Goal: Task Accomplishment & Management: Manage account settings

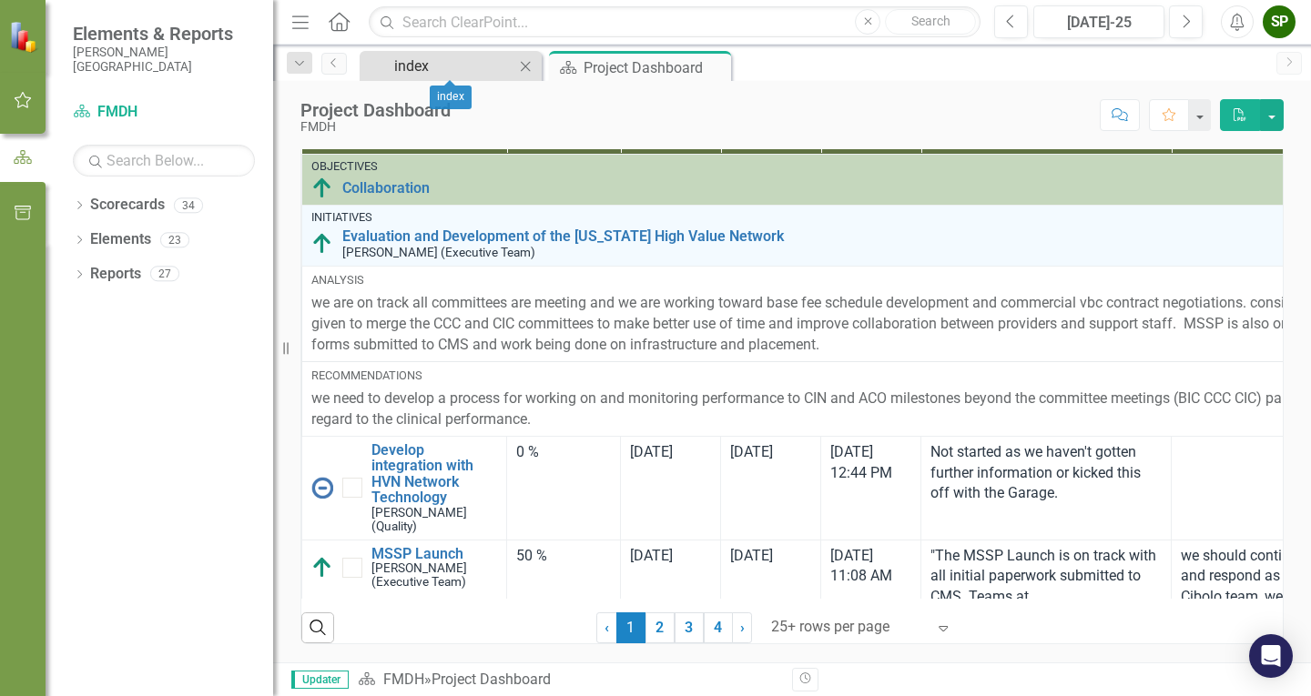
click at [449, 63] on div "index" at bounding box center [454, 66] width 120 height 23
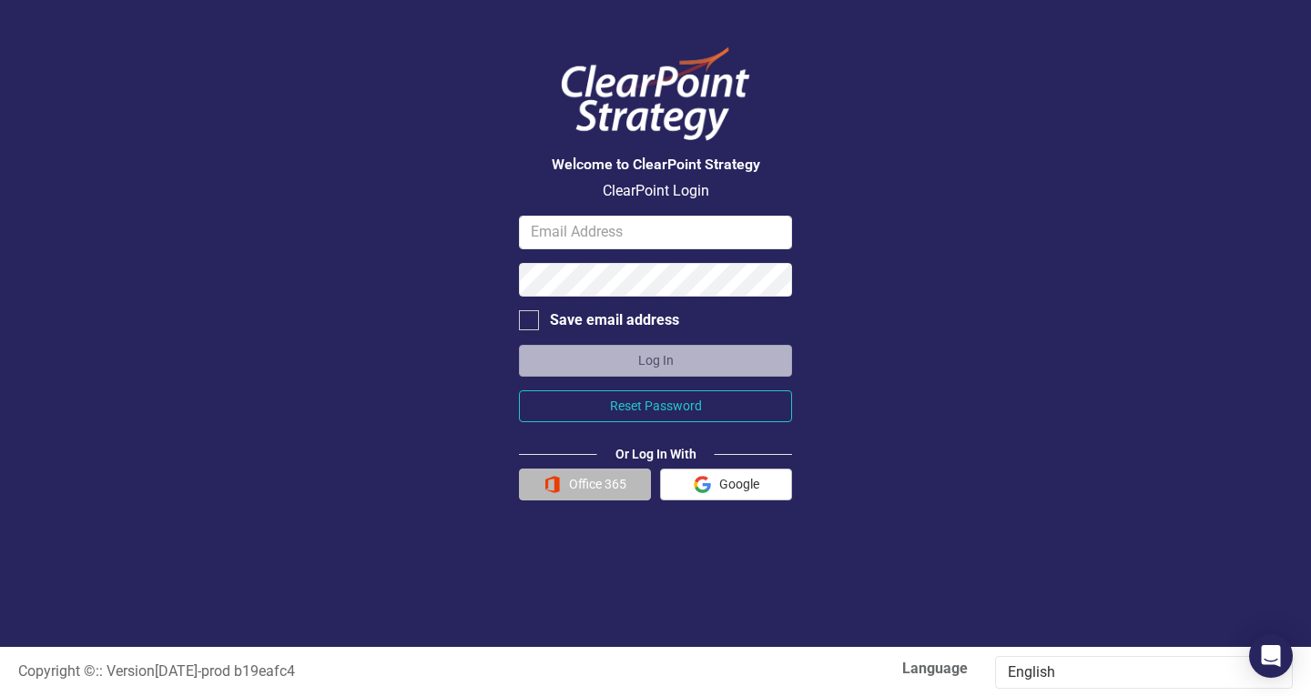
click at [599, 486] on button "Office 365" at bounding box center [585, 485] width 132 height 32
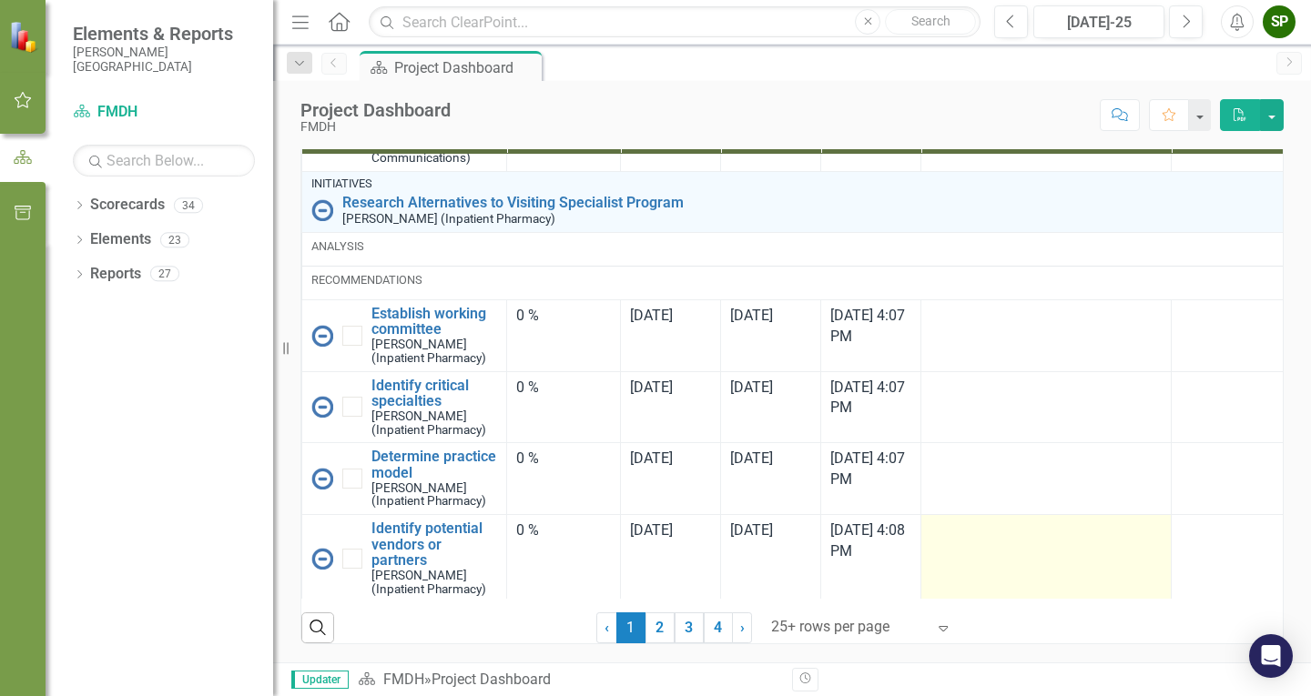
scroll to position [1414, 0]
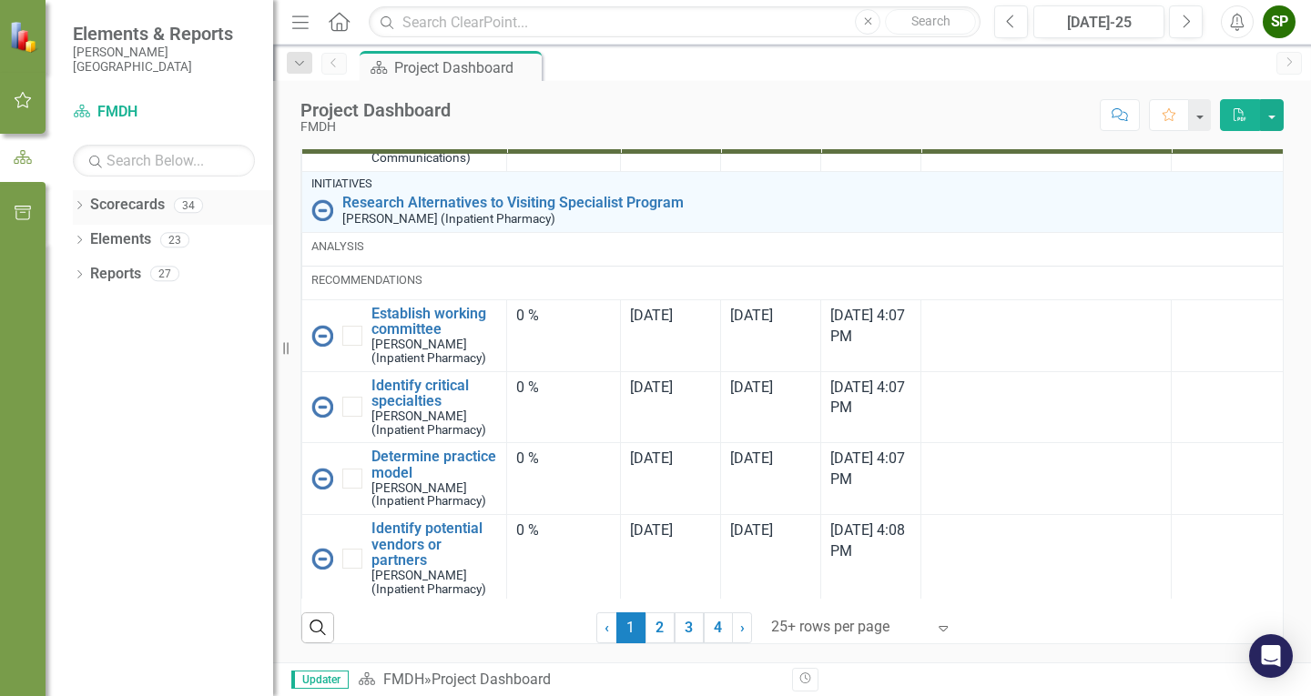
click at [75, 208] on icon "Dropdown" at bounding box center [79, 207] width 13 height 10
click at [93, 240] on icon "Dropdown" at bounding box center [89, 239] width 14 height 11
click at [108, 304] on icon "Dropdown" at bounding box center [107, 307] width 14 height 11
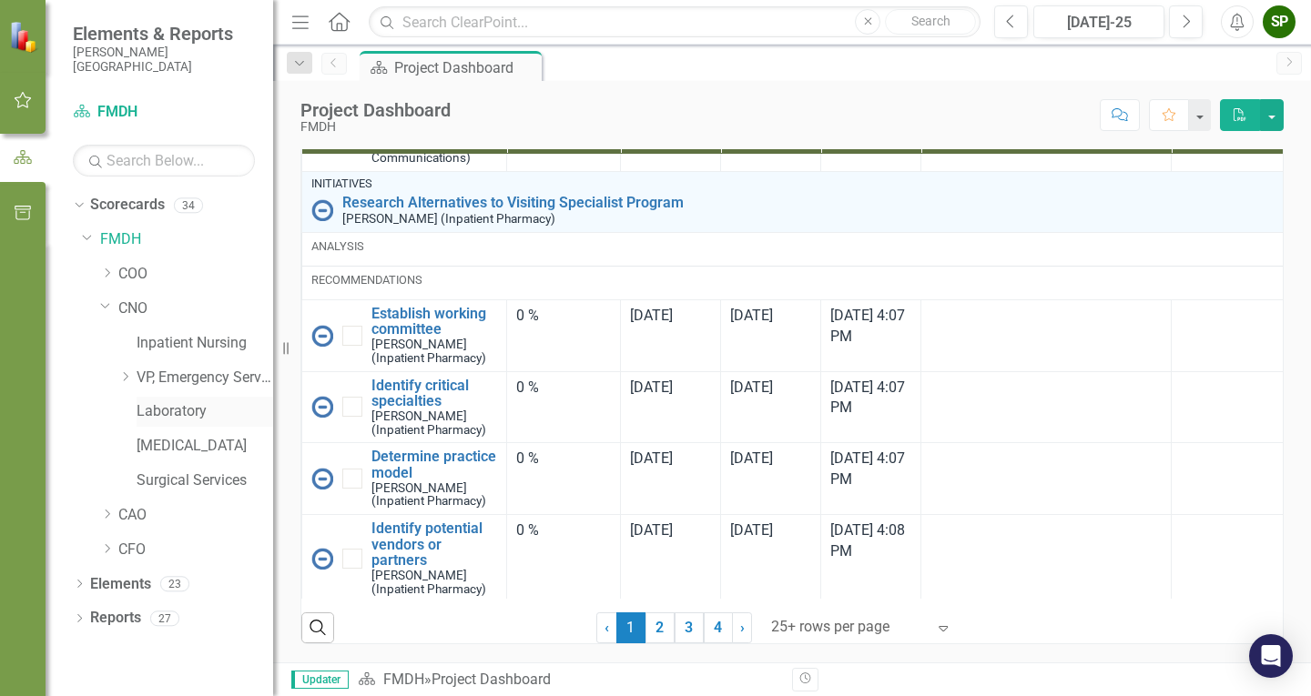
click at [147, 407] on link "Laboratory" at bounding box center [205, 411] width 137 height 21
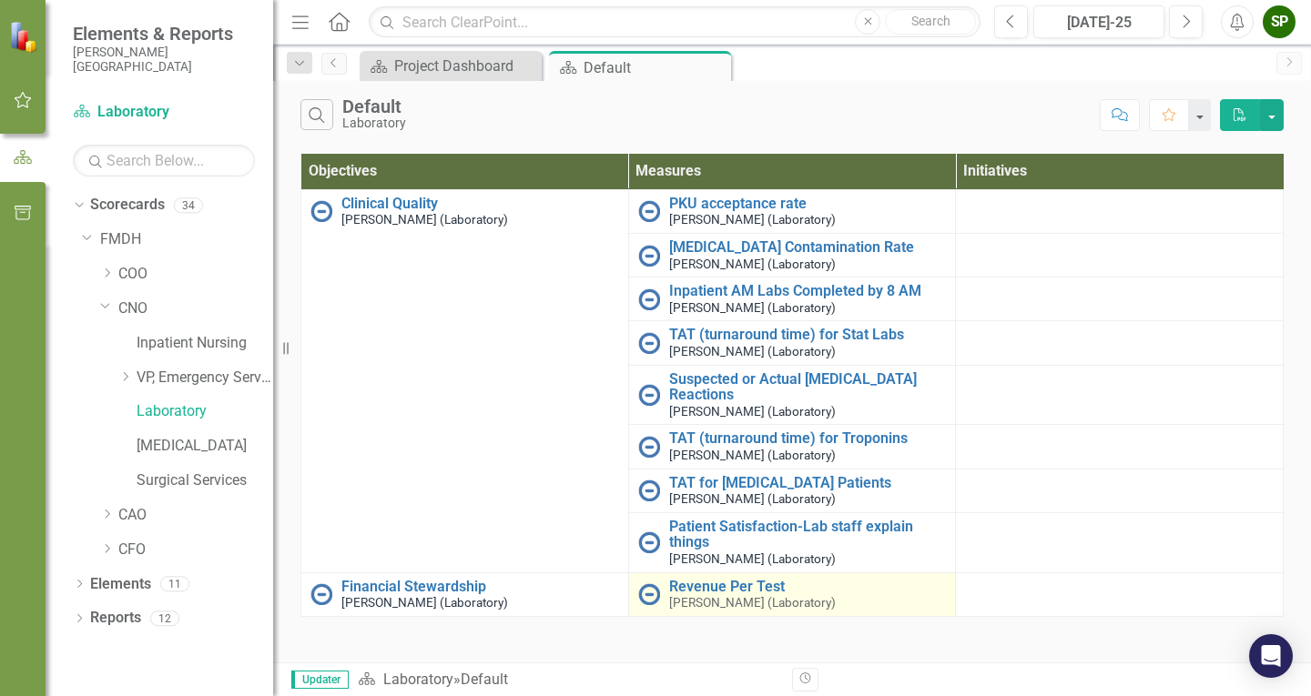
click at [663, 588] on div "Revenue Per Test [PERSON_NAME] (Laboratory)" at bounding box center [792, 595] width 309 height 32
click at [735, 583] on link "Revenue Per Test" at bounding box center [808, 587] width 278 height 16
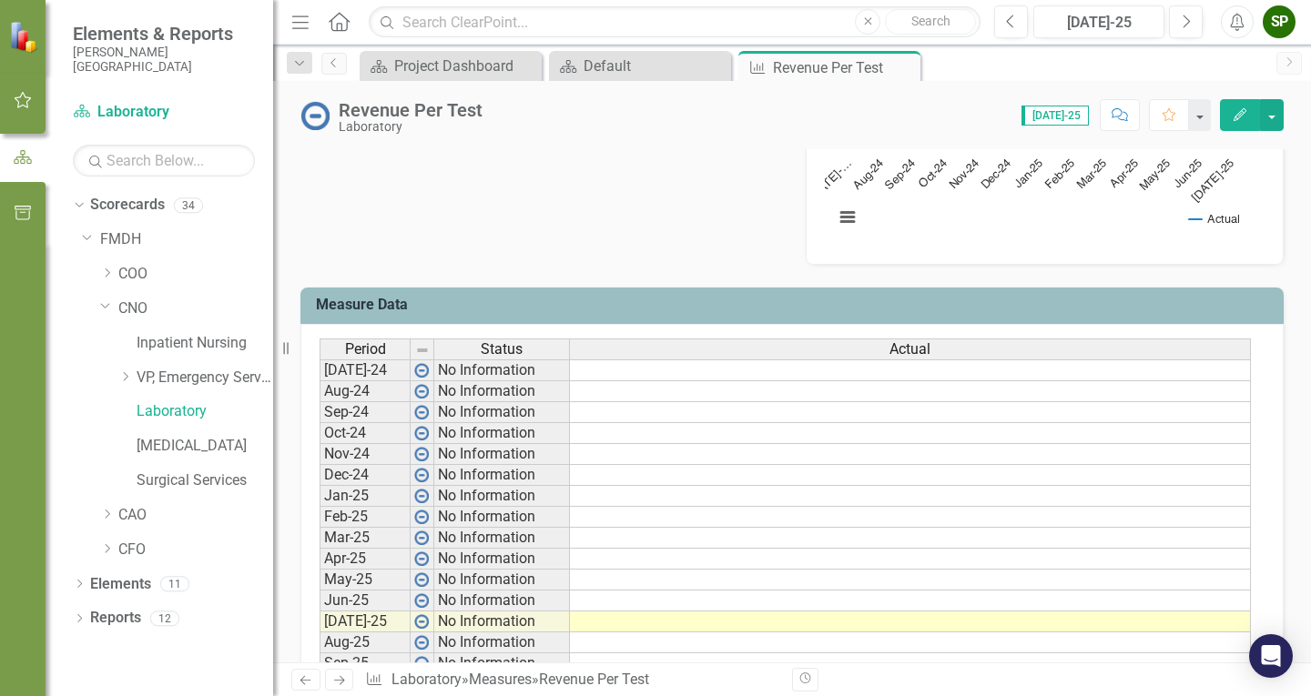
scroll to position [637, 0]
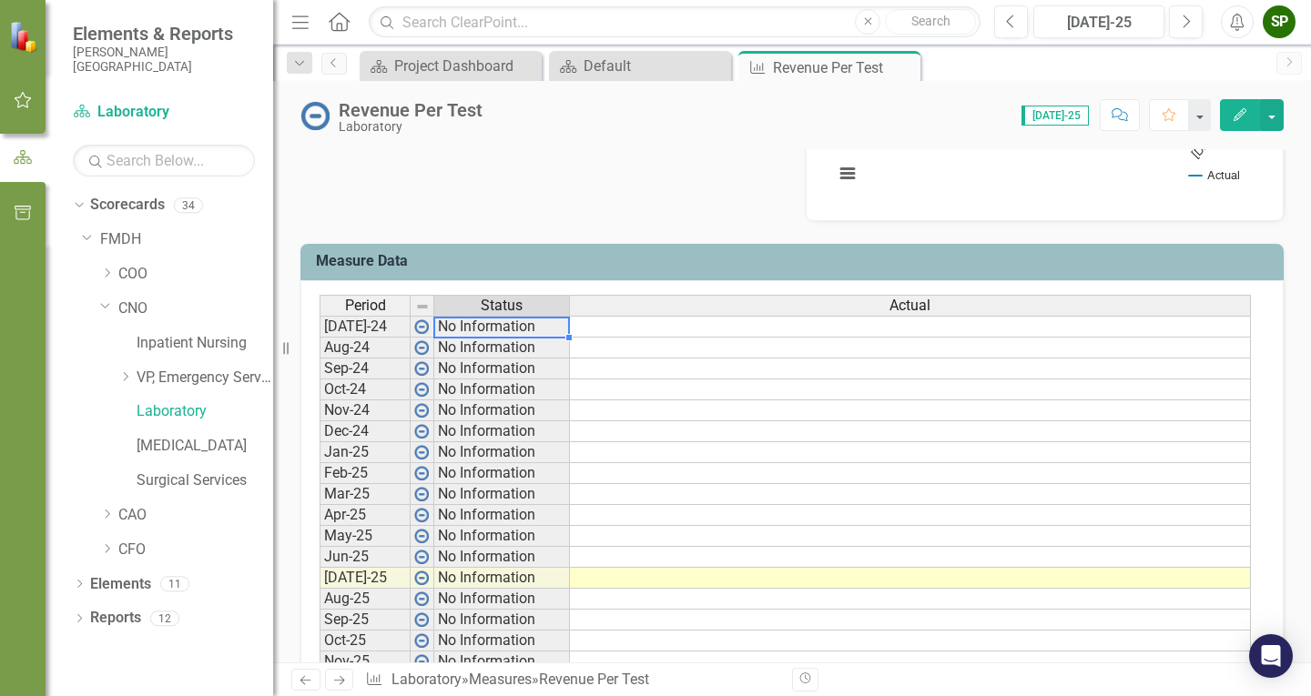
drag, startPoint x: 477, startPoint y: 326, endPoint x: 486, endPoint y: 328, distance: 9.3
click at [478, 326] on td "No Information" at bounding box center [502, 327] width 136 height 22
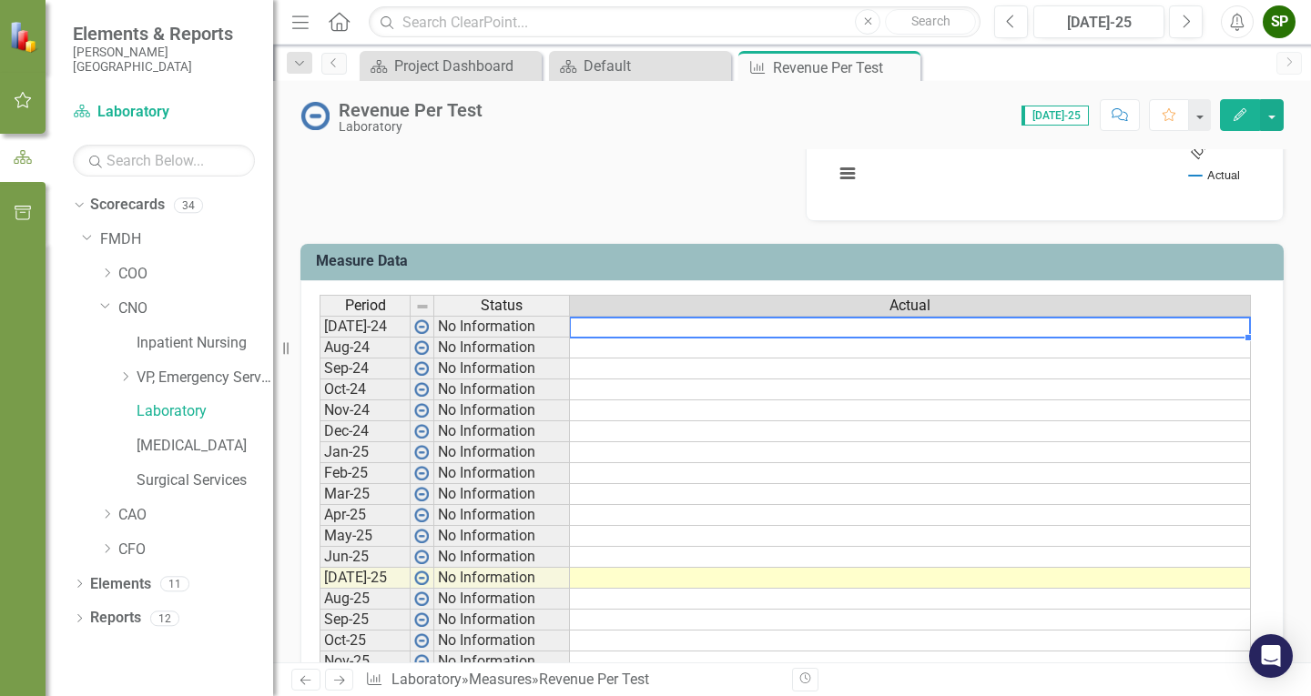
click at [619, 328] on td at bounding box center [910, 327] width 681 height 22
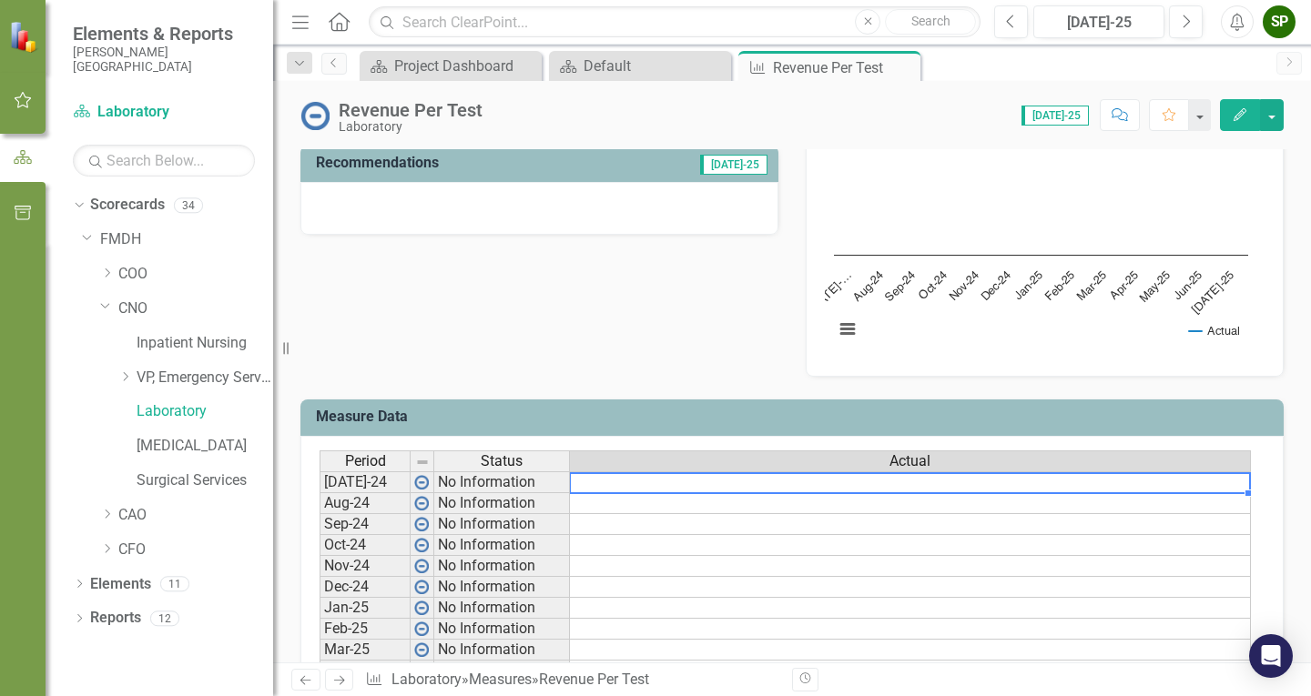
scroll to position [476, 0]
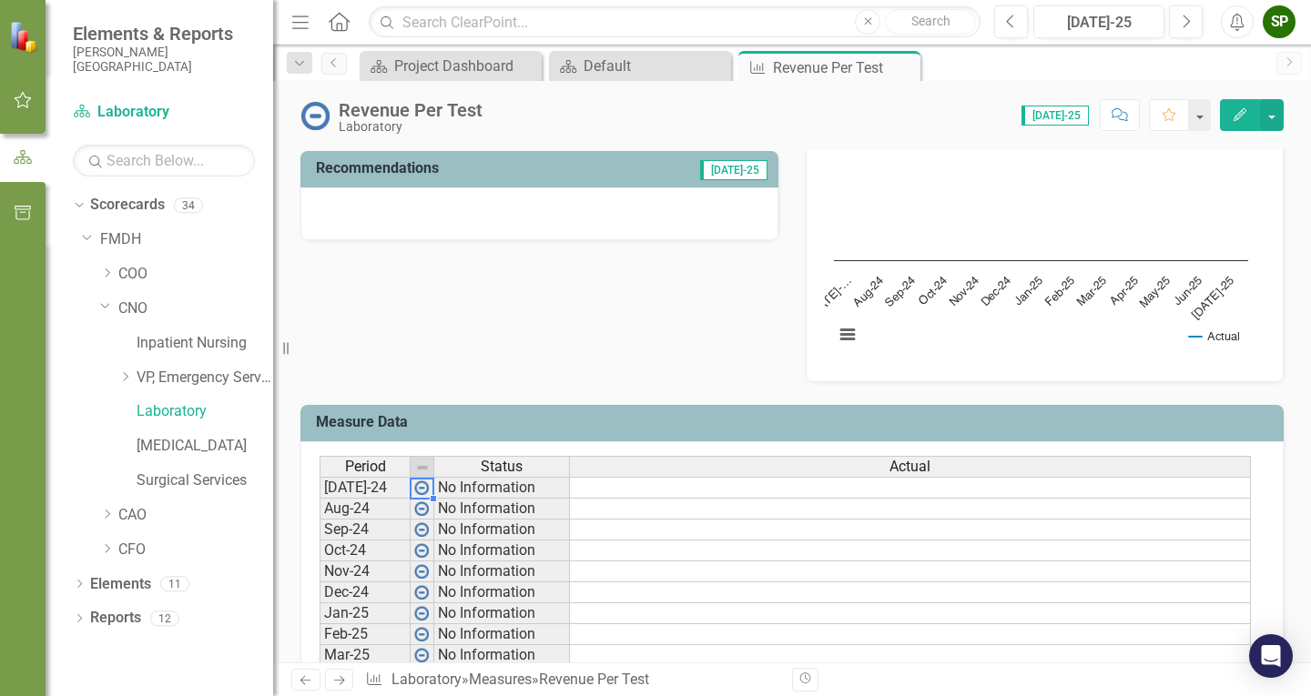
click at [421, 488] on img at bounding box center [421, 488] width 15 height 15
click at [422, 492] on img at bounding box center [421, 488] width 15 height 15
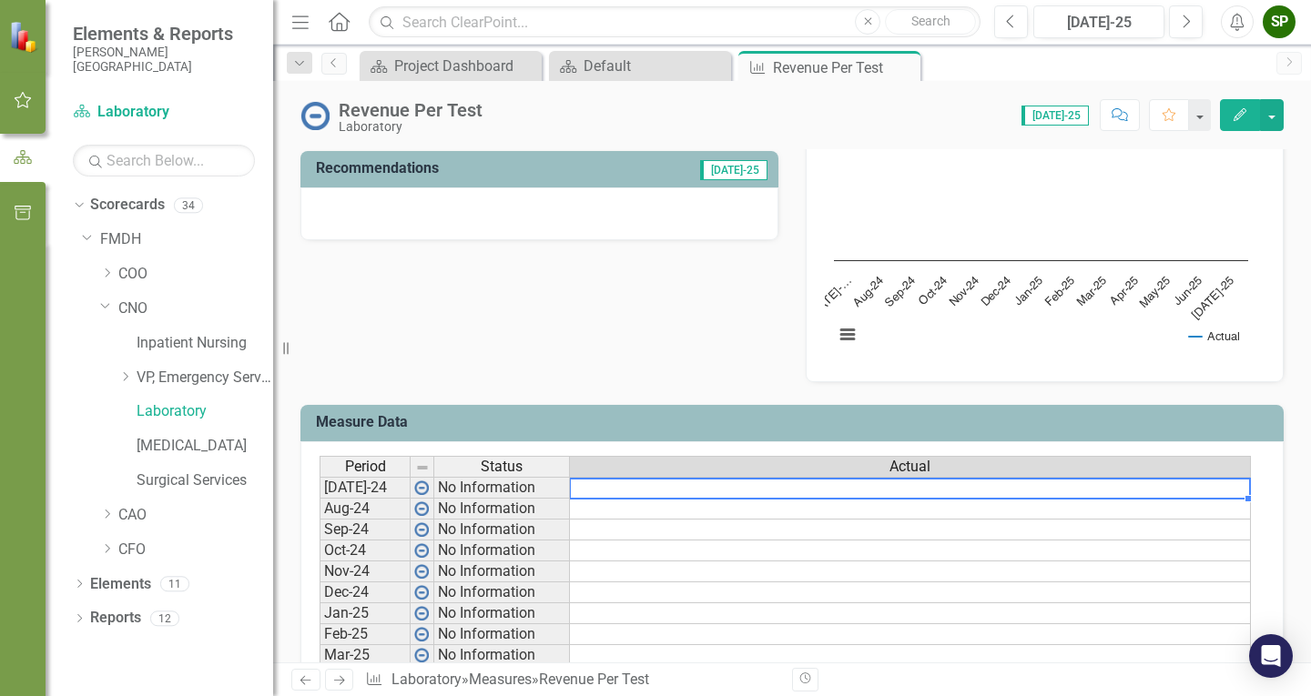
click at [614, 485] on td at bounding box center [910, 488] width 681 height 22
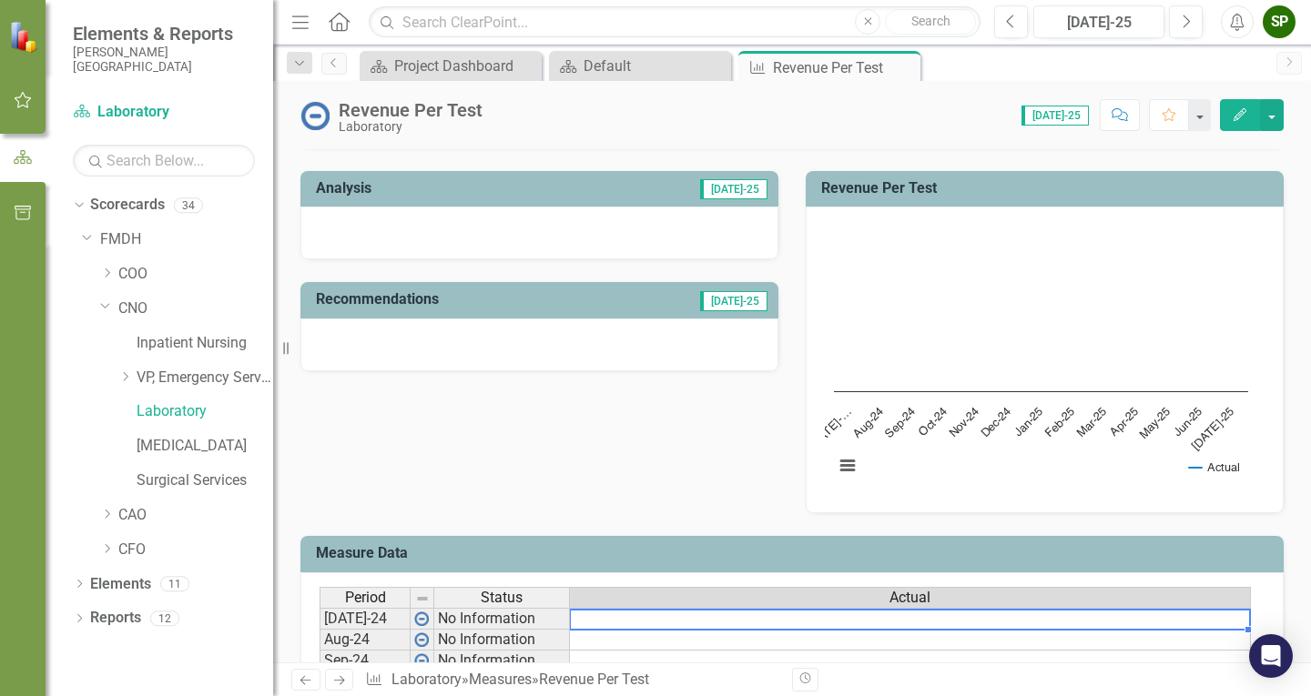
scroll to position [546, 0]
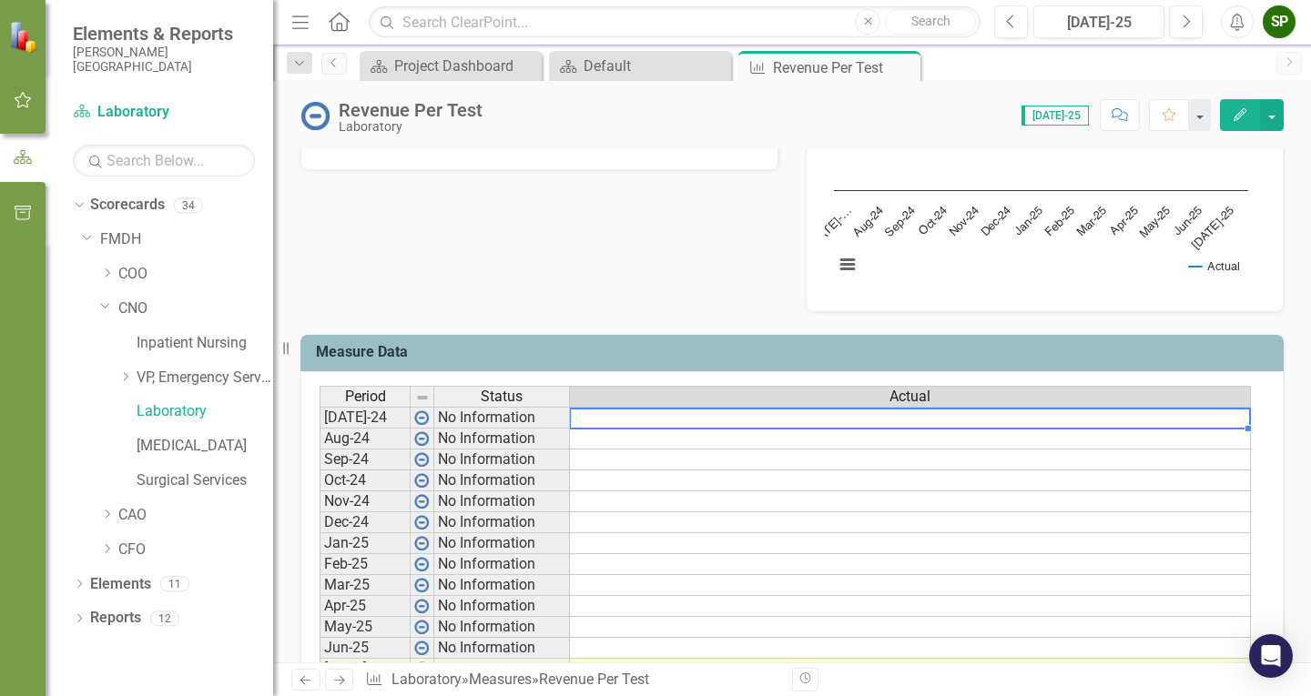
click at [618, 414] on td at bounding box center [910, 418] width 681 height 22
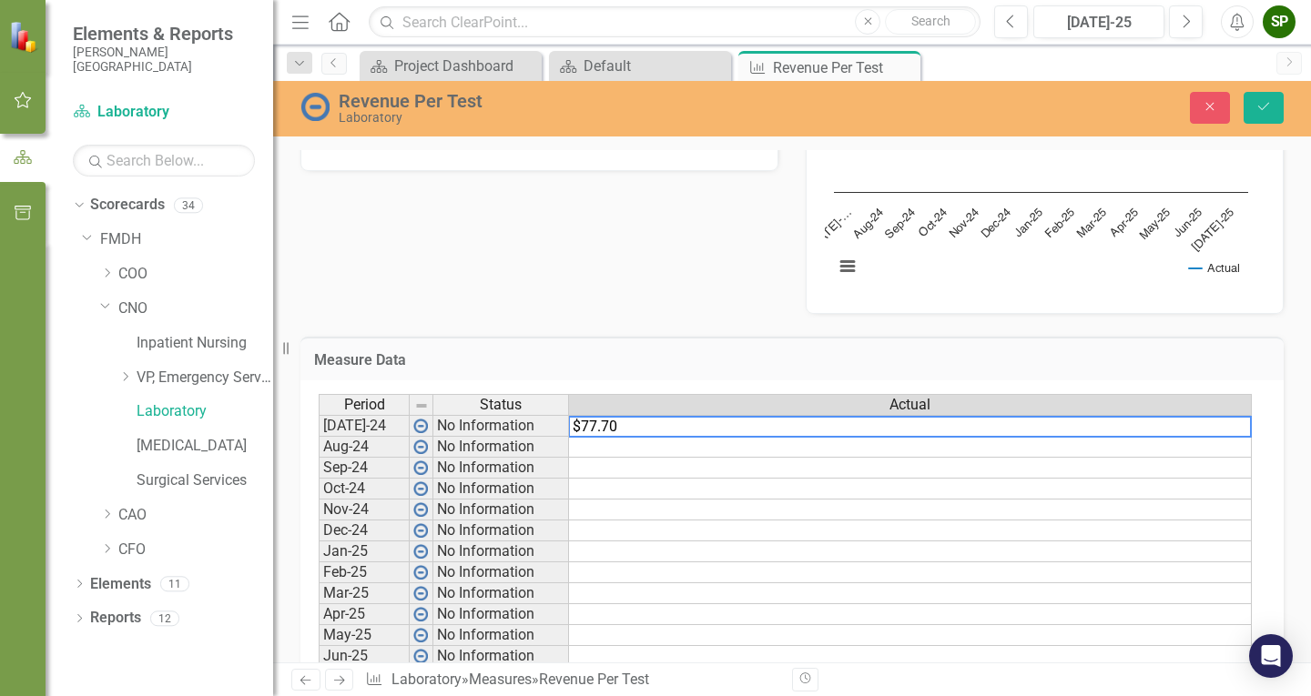
click at [577, 430] on textarea "$77.70" at bounding box center [910, 427] width 684 height 22
type textarea "77.70"
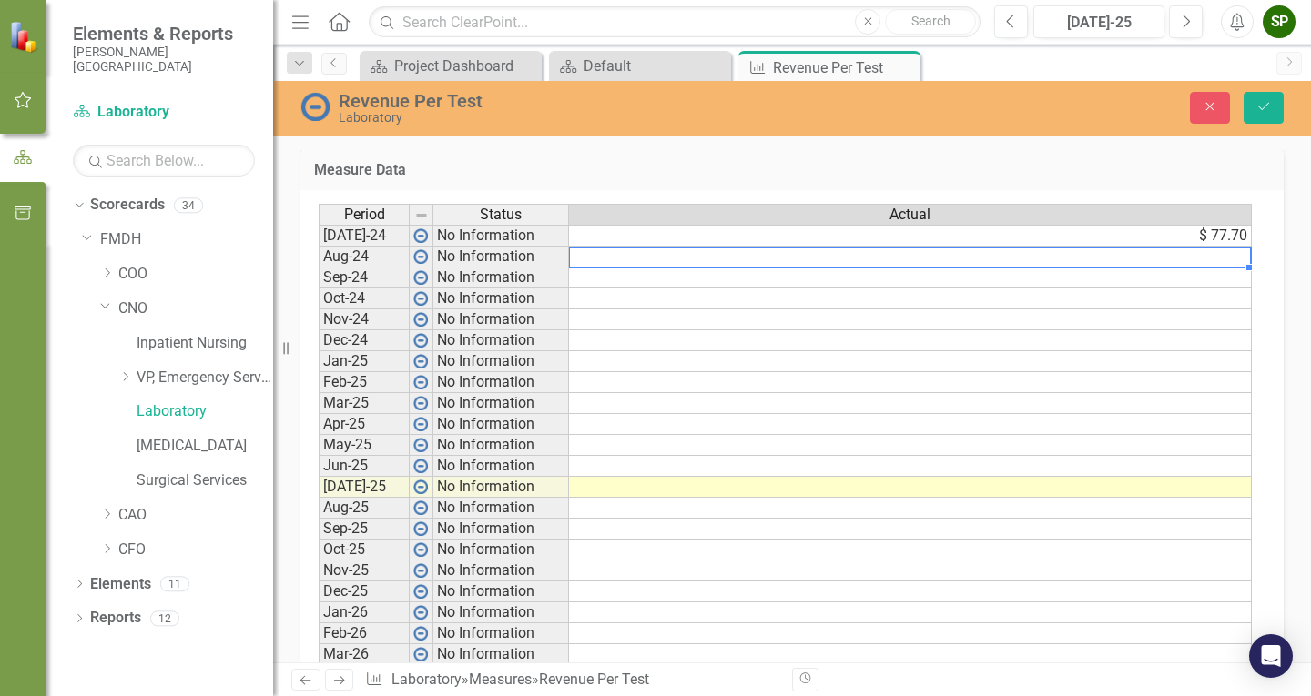
scroll to position [847, 0]
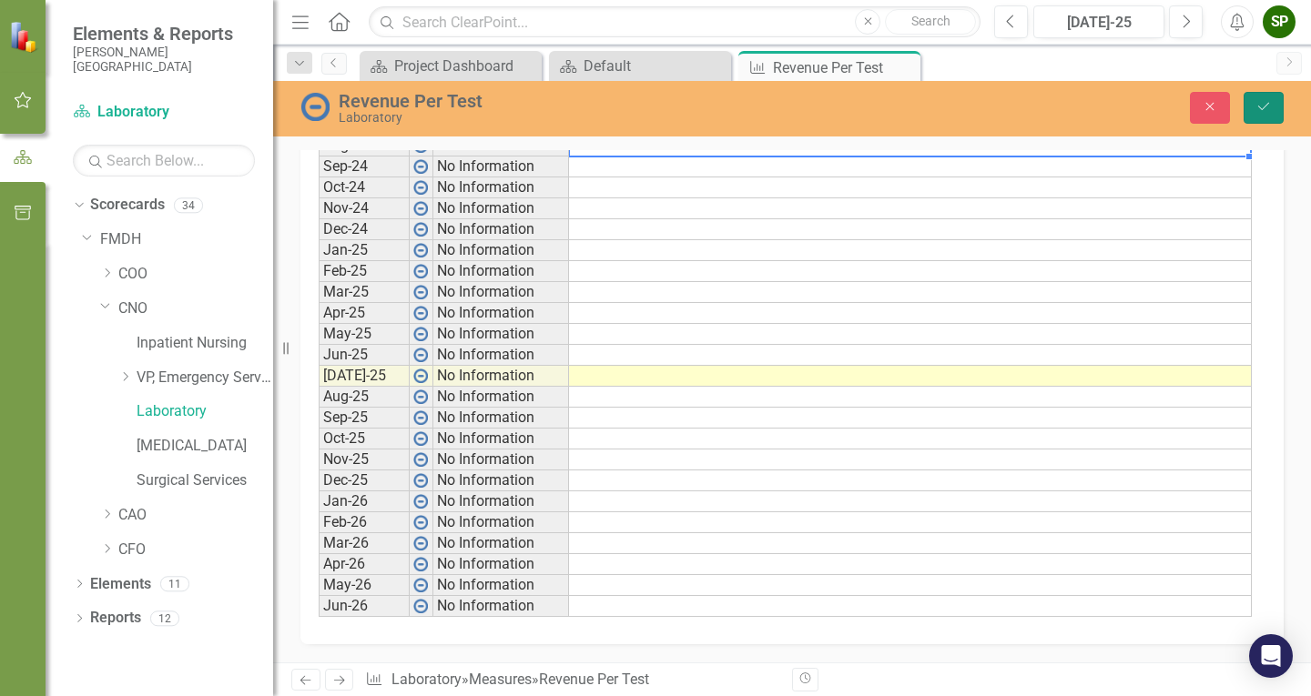
click at [1264, 106] on icon "Save" at bounding box center [1263, 106] width 16 height 13
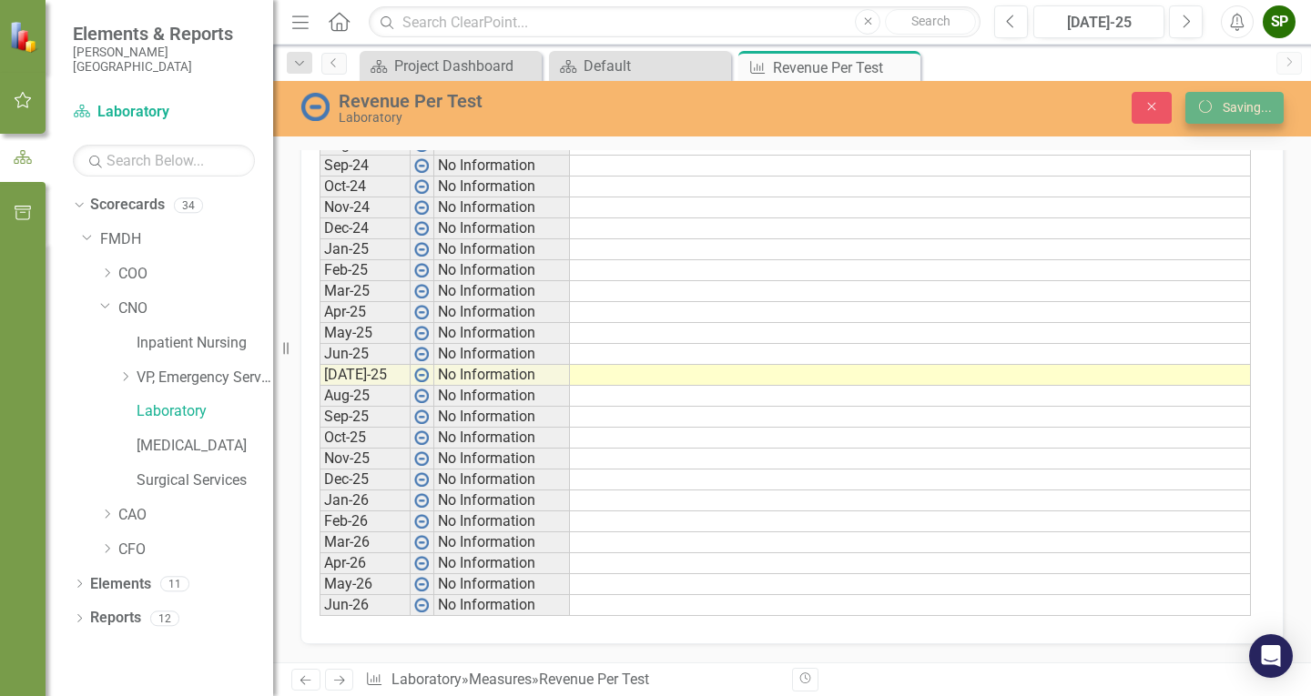
scroll to position [0, 0]
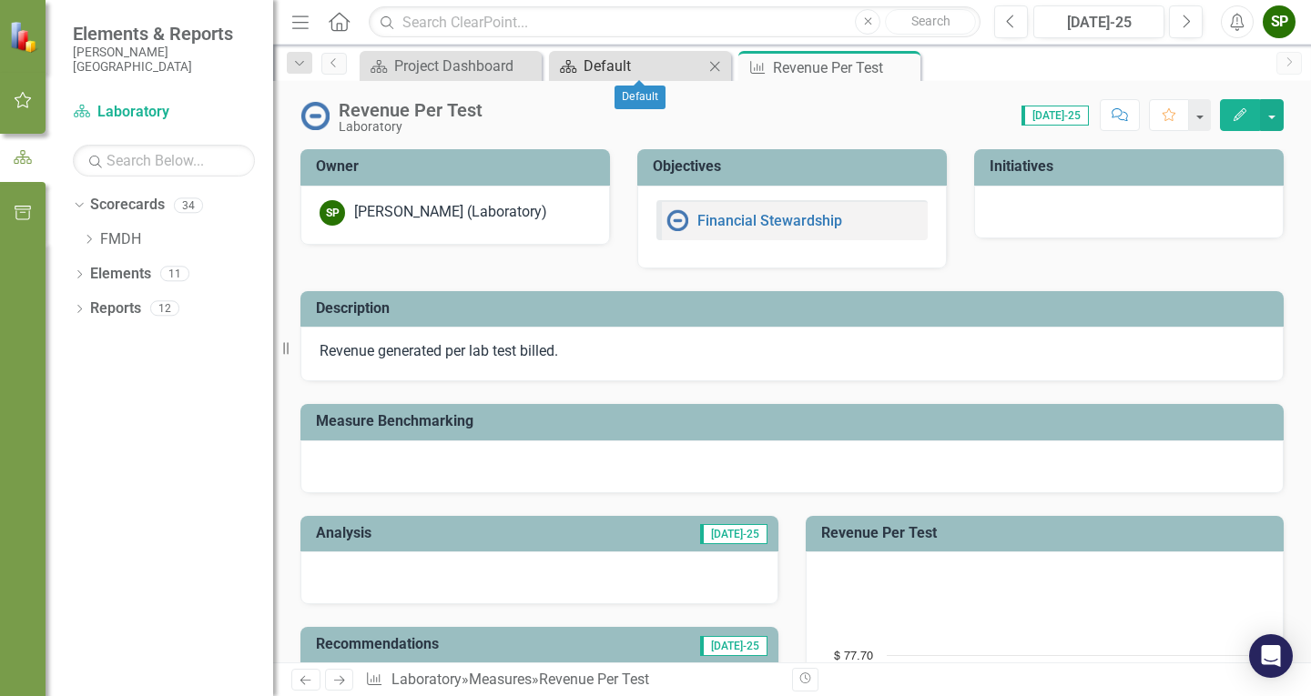
click at [624, 65] on div "Default" at bounding box center [644, 66] width 120 height 23
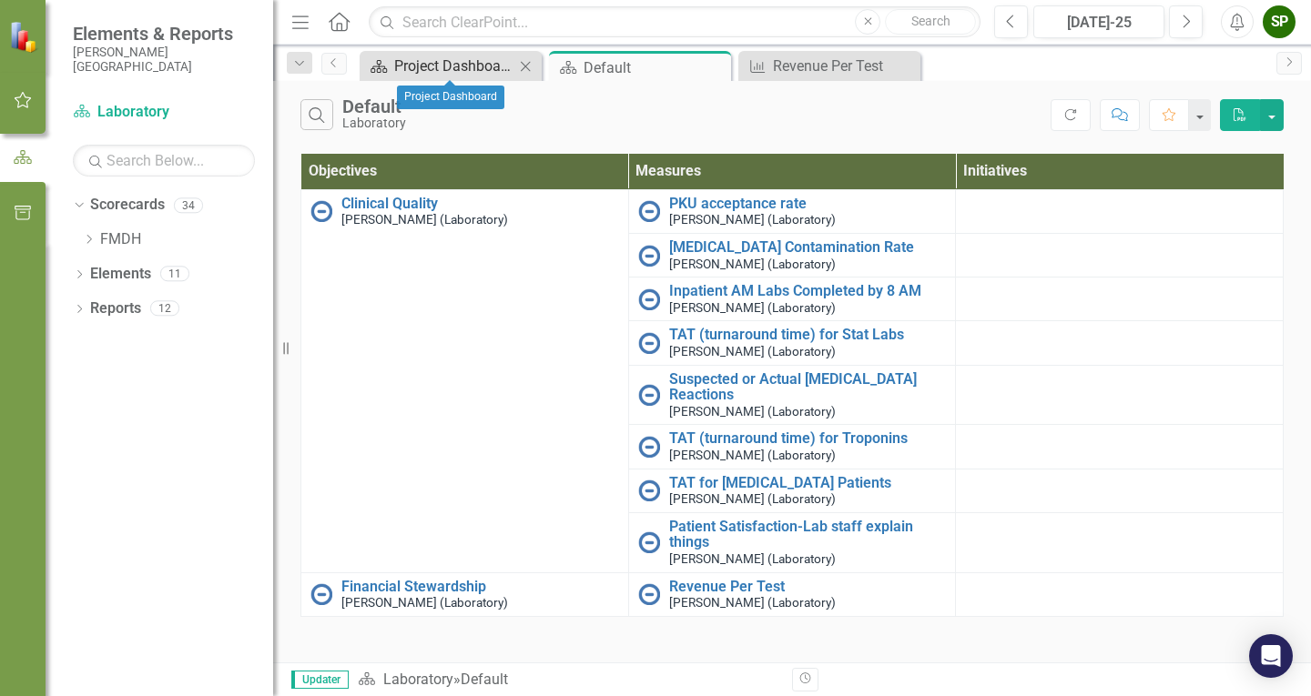
click at [482, 66] on div "Project Dashboard" at bounding box center [454, 66] width 120 height 23
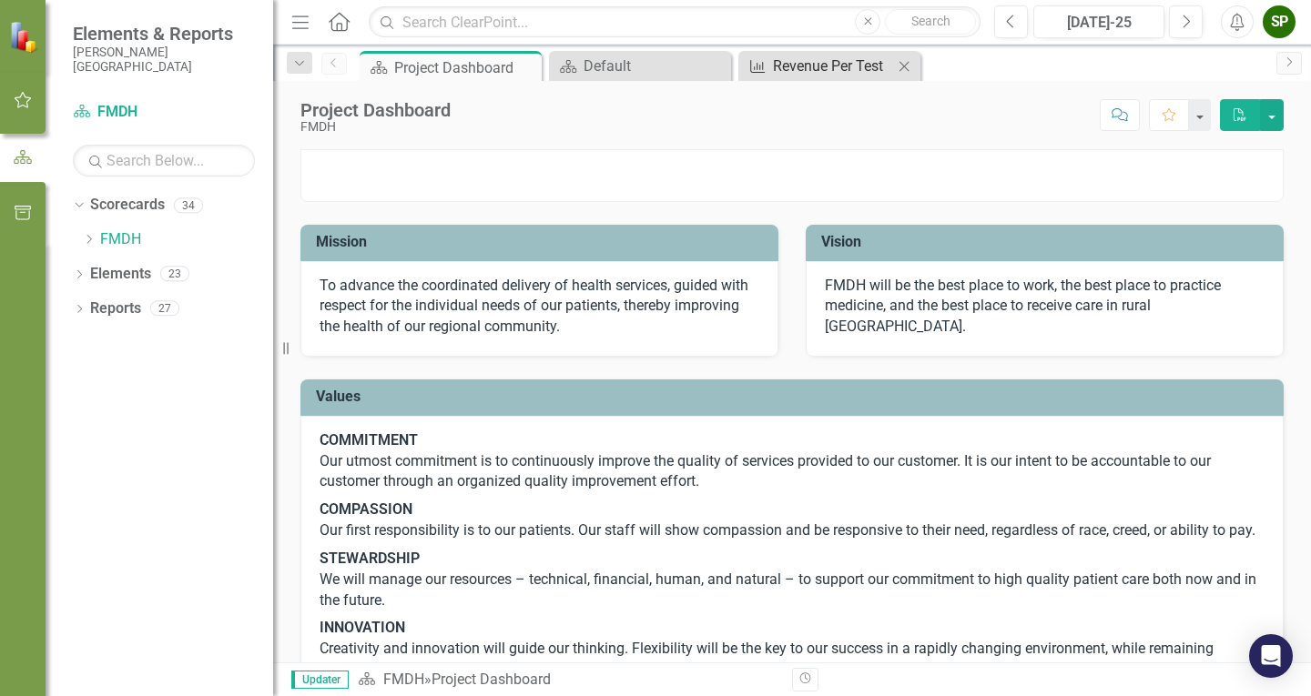
click at [817, 59] on div "Revenue Per Test" at bounding box center [833, 66] width 120 height 23
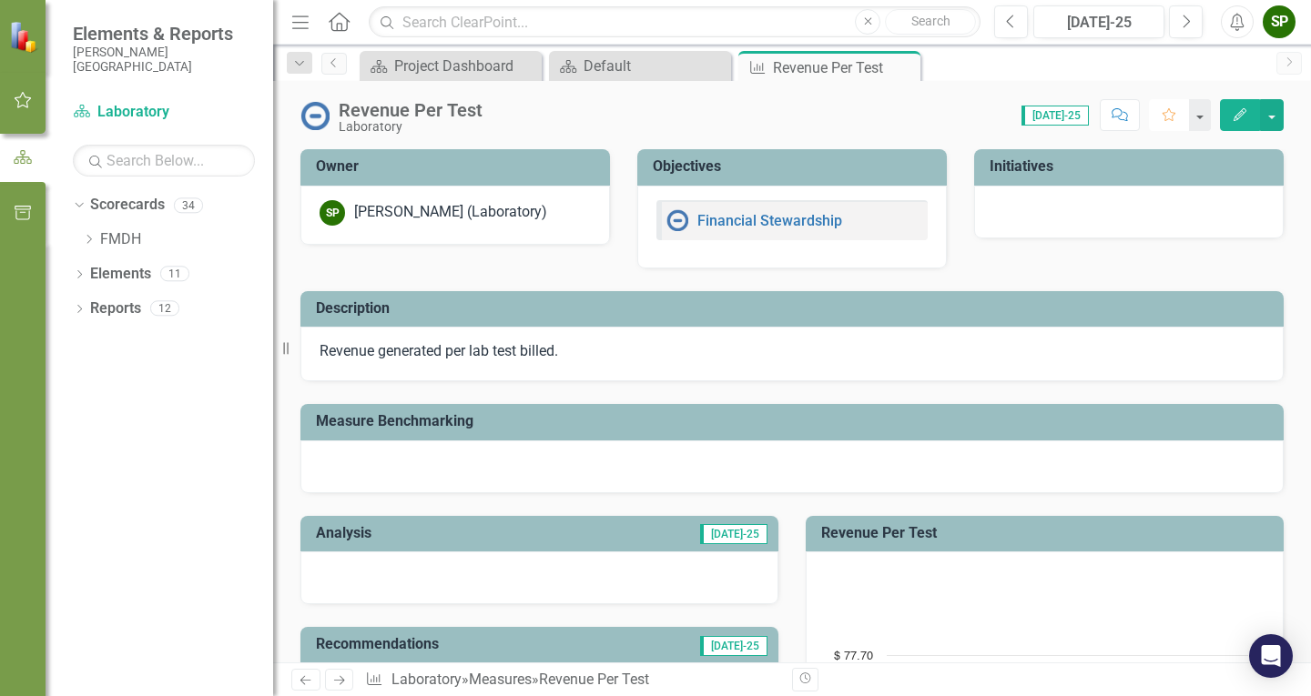
click at [1162, 117] on icon "Favorite" at bounding box center [1169, 114] width 16 height 13
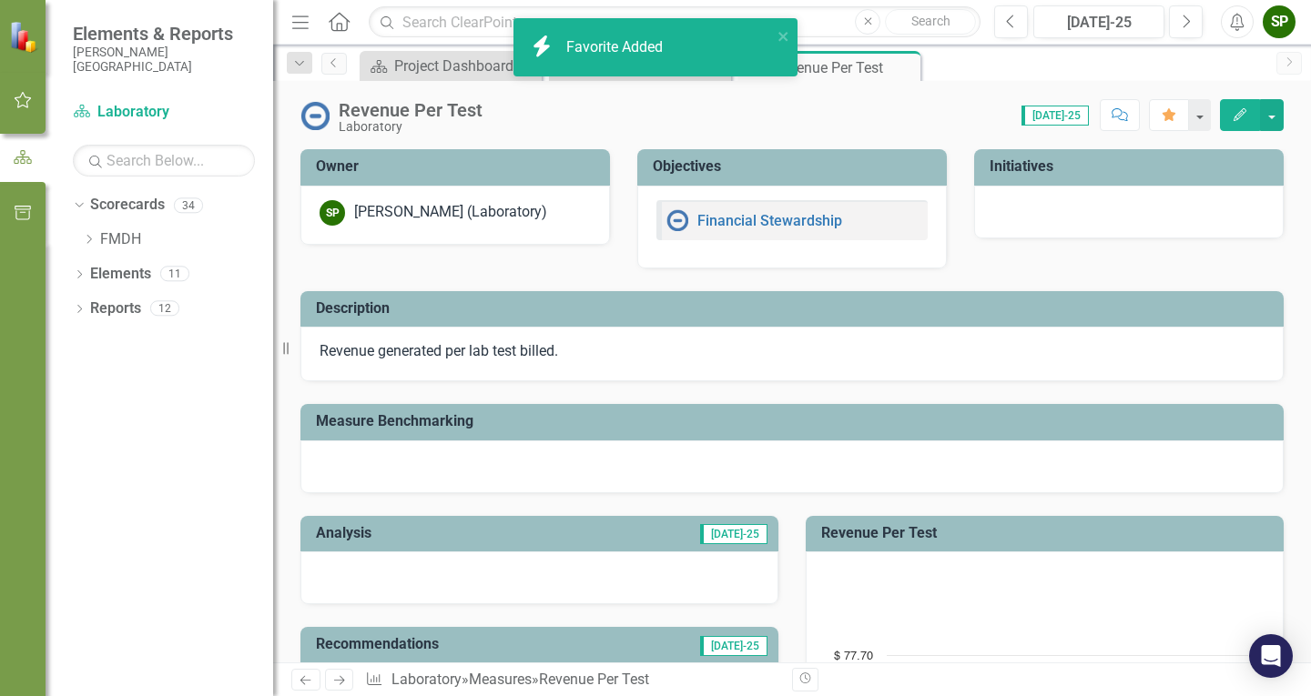
click at [1249, 119] on button "Edit" at bounding box center [1240, 115] width 40 height 32
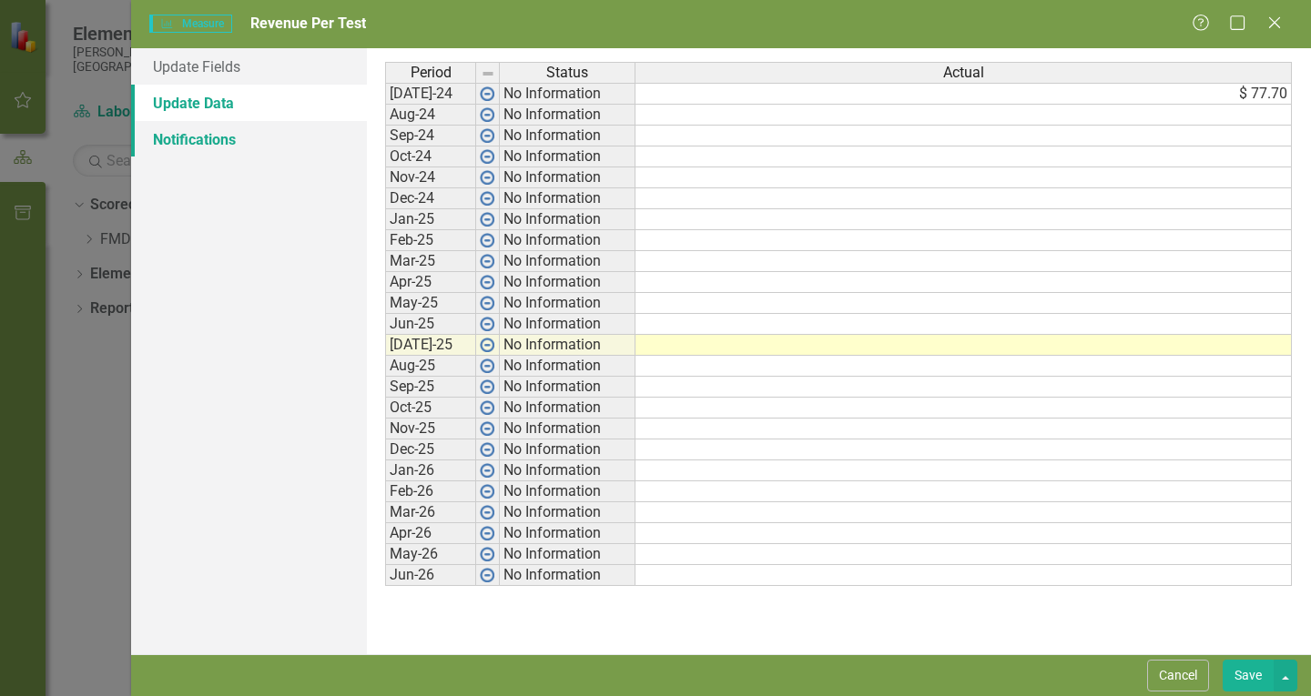
click at [218, 142] on link "Notifications" at bounding box center [249, 139] width 236 height 36
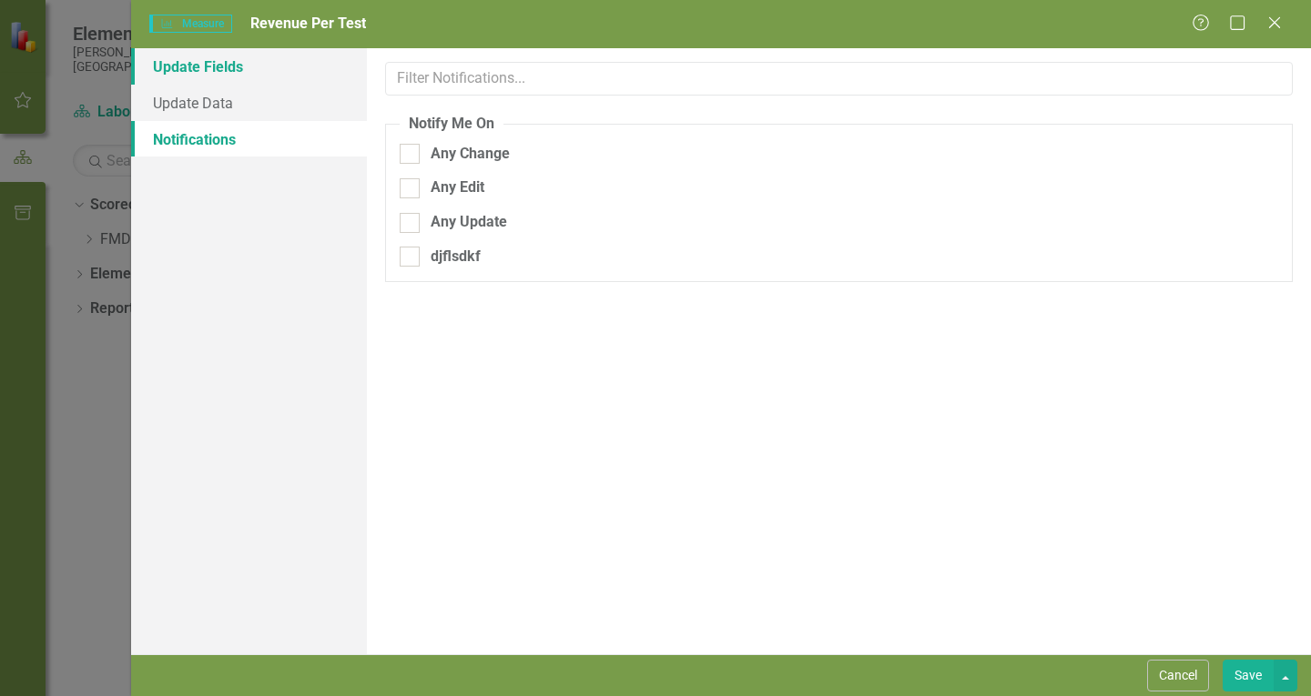
click at [201, 56] on link "Update Fields" at bounding box center [249, 66] width 236 height 36
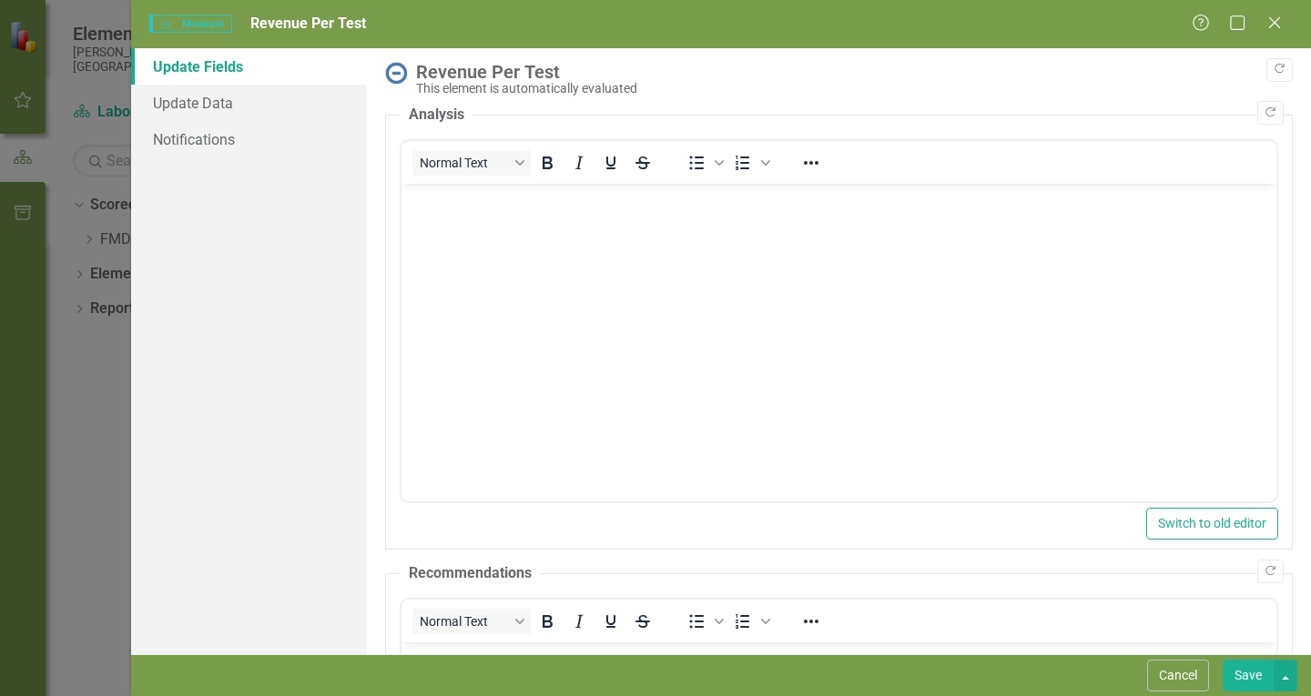
click at [185, 23] on span "Measure Measure" at bounding box center [190, 24] width 83 height 18
click at [1276, 15] on icon "Close" at bounding box center [1274, 22] width 23 height 17
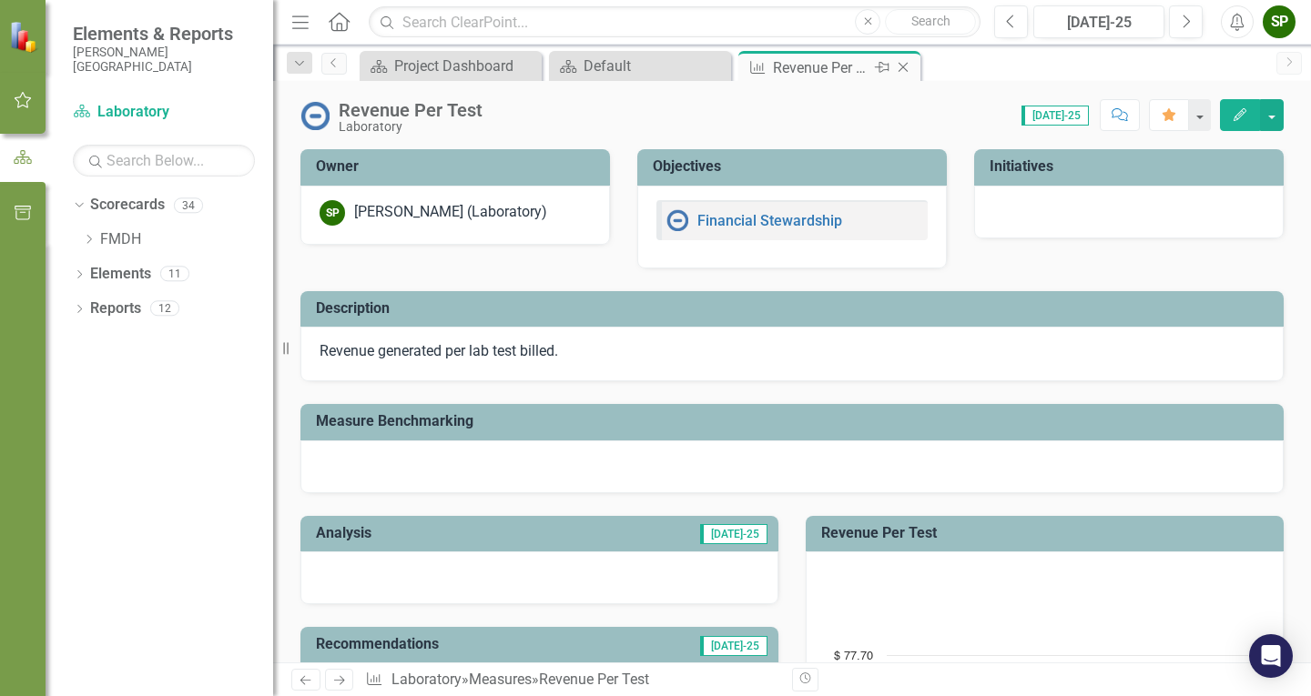
click at [908, 64] on icon "Close" at bounding box center [903, 67] width 18 height 15
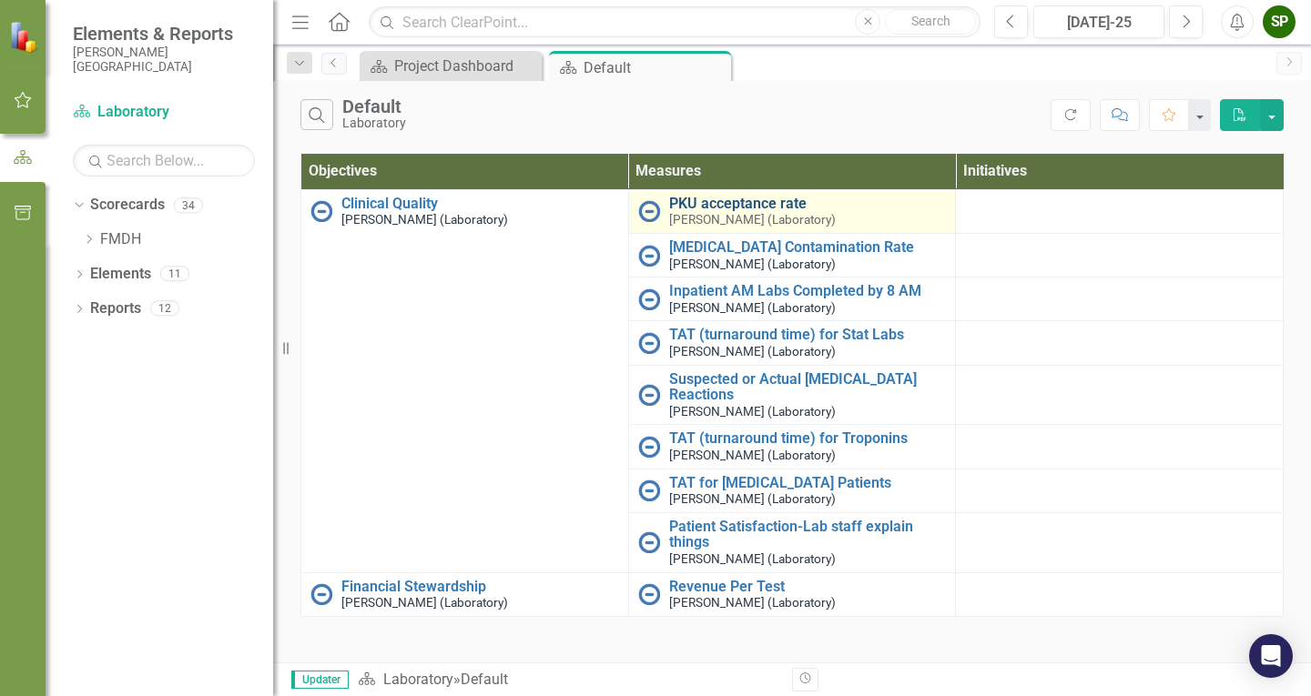
click at [728, 203] on link "PKU acceptance rate" at bounding box center [808, 204] width 278 height 16
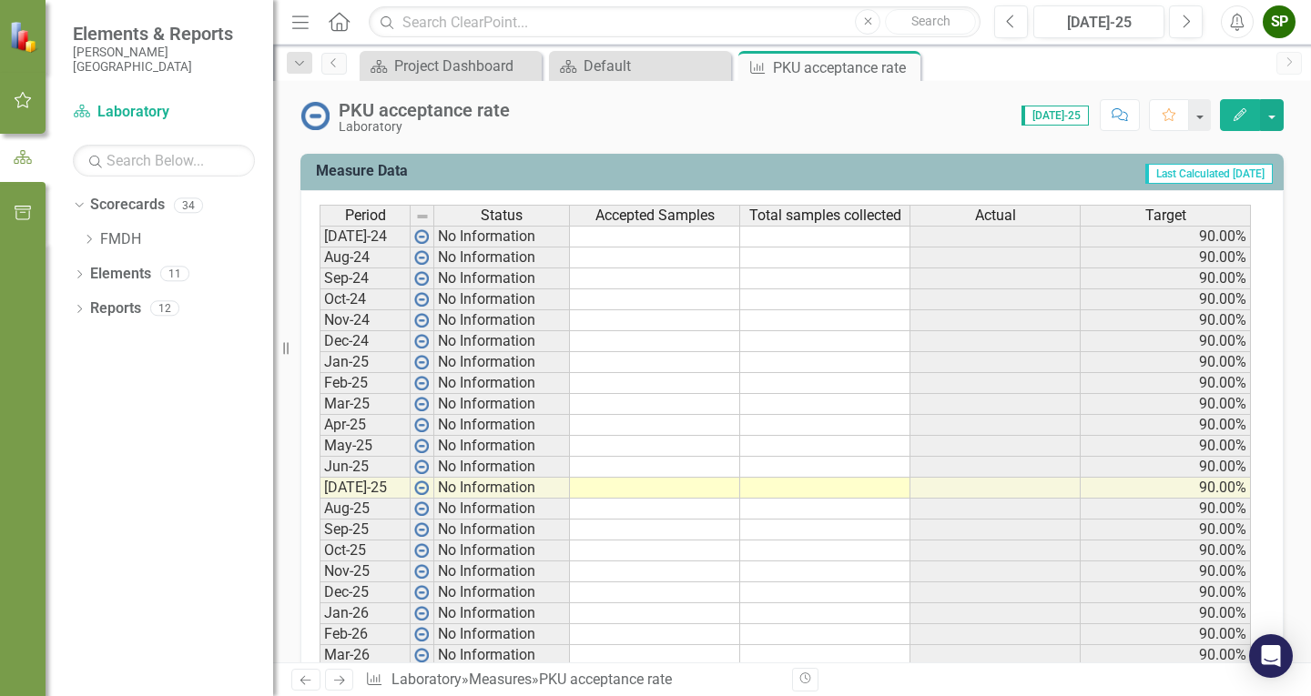
scroll to position [764, 0]
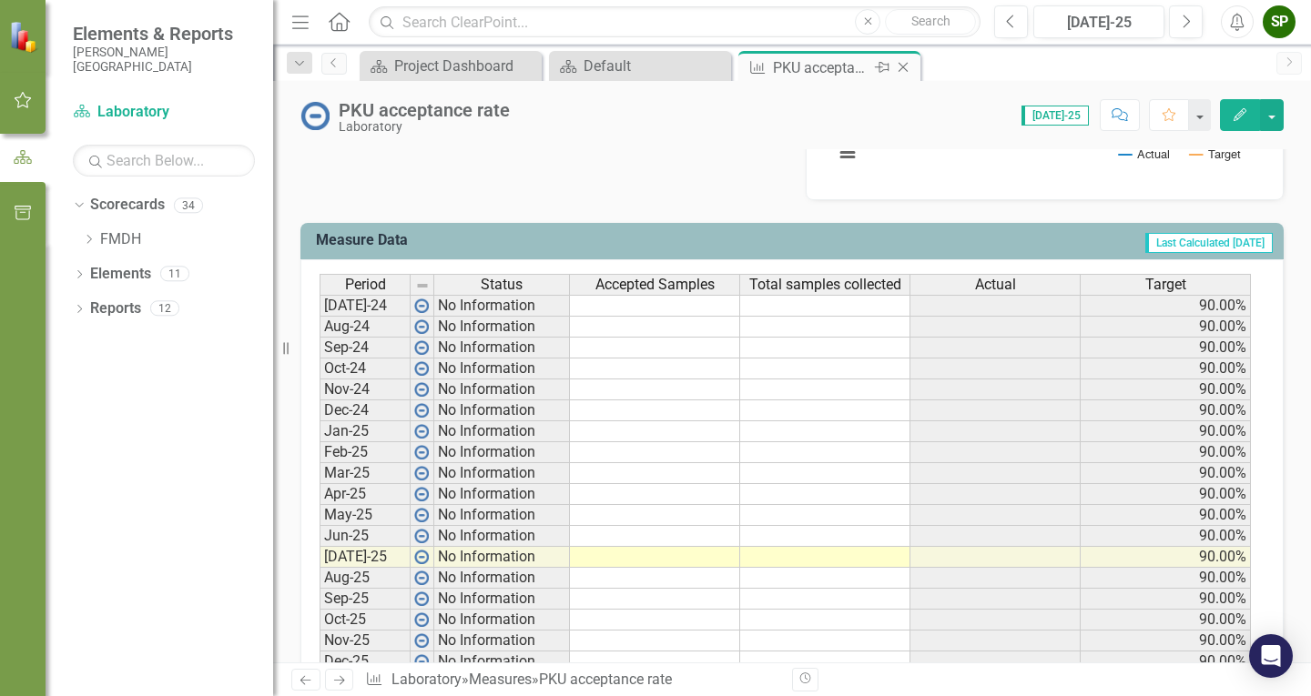
click at [757, 70] on icon at bounding box center [757, 67] width 15 height 13
click at [906, 72] on icon "Close" at bounding box center [903, 67] width 18 height 15
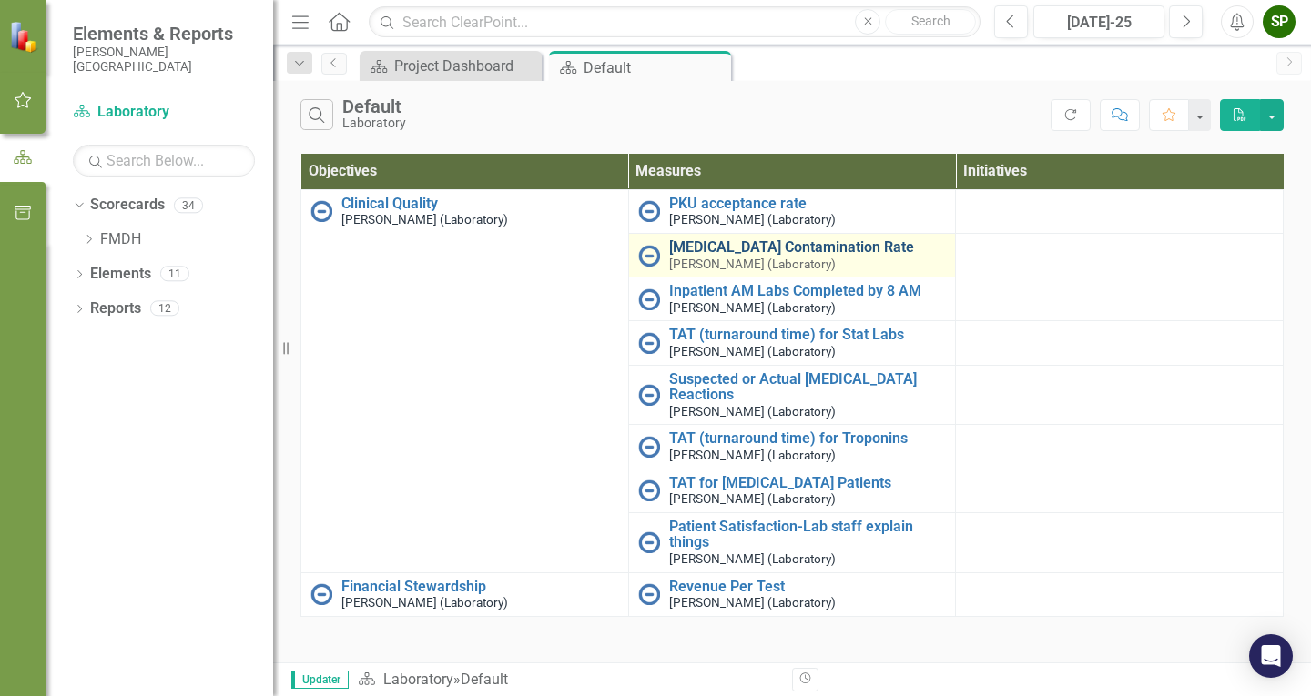
click at [801, 247] on link "[MEDICAL_DATA] Contamination Rate" at bounding box center [808, 247] width 278 height 16
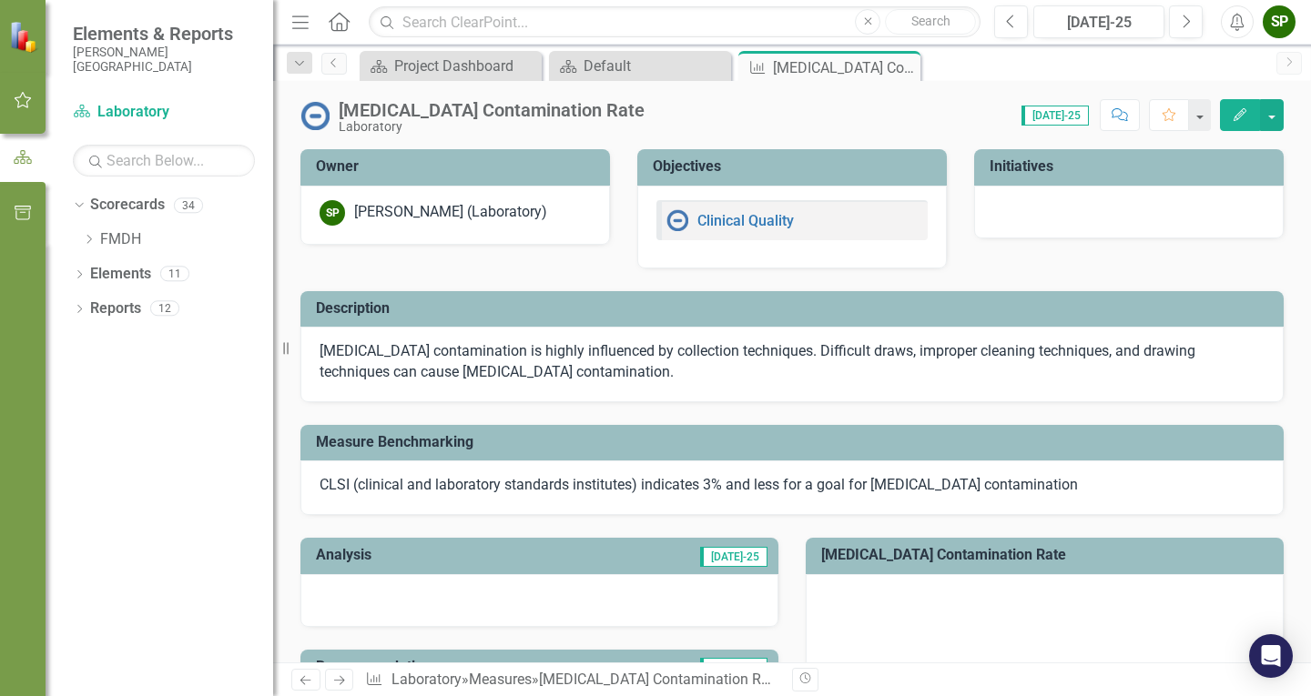
click at [20, 39] on img at bounding box center [25, 36] width 32 height 32
click at [76, 271] on icon "Dropdown" at bounding box center [79, 276] width 13 height 10
click at [139, 310] on link "Objective Objectives" at bounding box center [145, 309] width 93 height 21
click at [89, 308] on icon "Dropdown" at bounding box center [88, 311] width 13 height 10
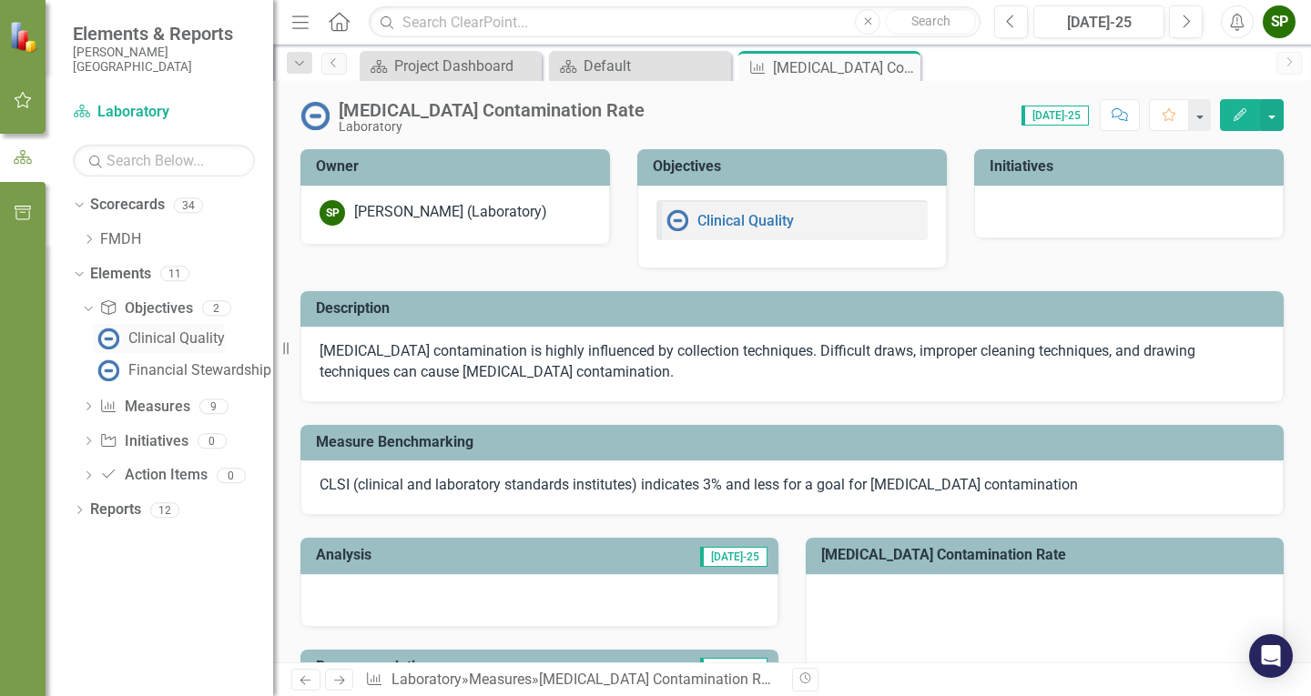
click at [142, 336] on div "Clinical Quality" at bounding box center [176, 338] width 96 height 16
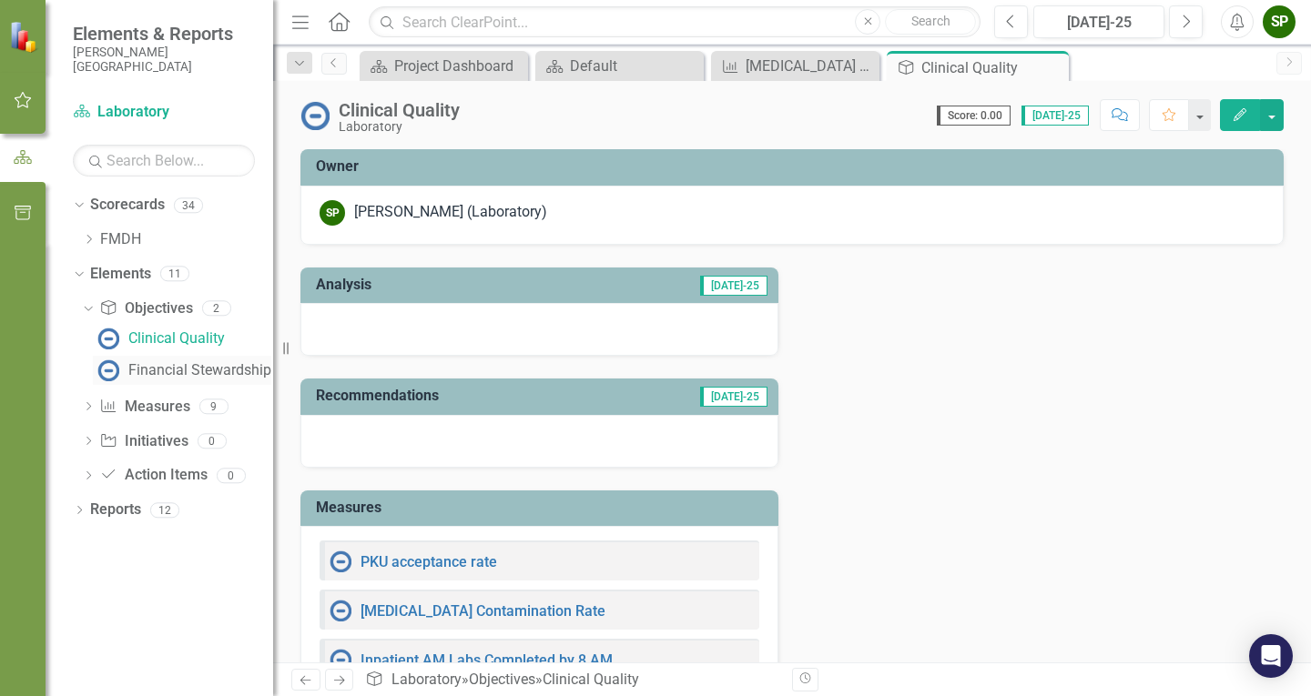
click at [178, 368] on div "Financial Stewardship" at bounding box center [199, 370] width 143 height 16
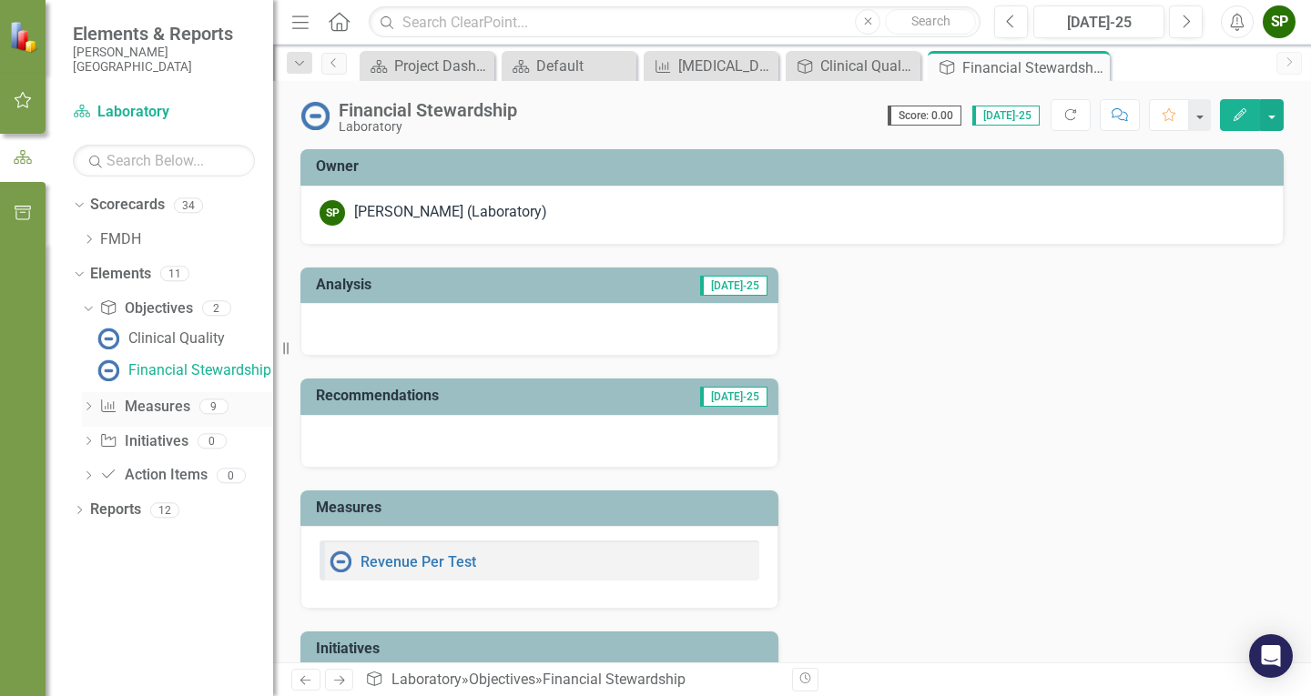
click at [85, 402] on div "Dropdown" at bounding box center [88, 408] width 13 height 15
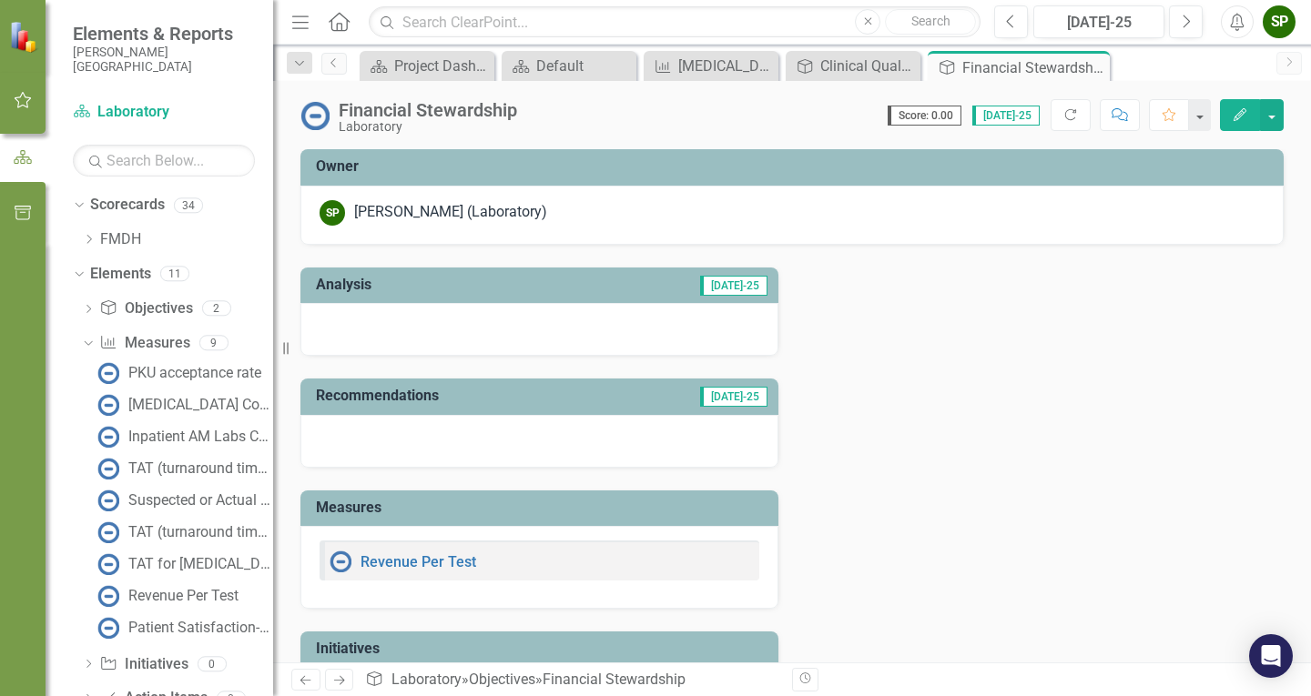
scroll to position [56, 0]
